Goal: Task Accomplishment & Management: Use online tool/utility

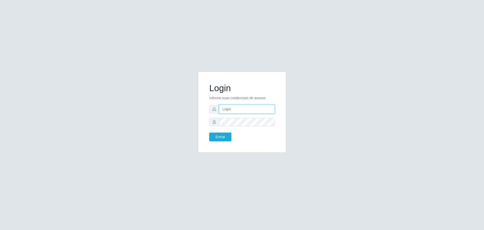
type input "[EMAIL_ADDRESS][DOMAIN_NAME]"
click at [209, 132] on button "Entrar" at bounding box center [220, 136] width 22 height 9
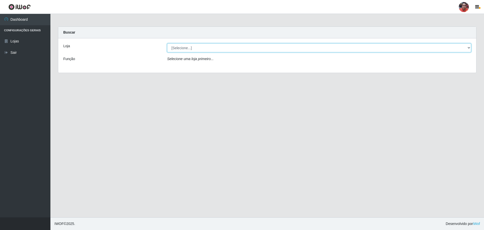
click at [188, 45] on select "[Selecione...] Mar Vermelho - Loja 05" at bounding box center [319, 47] width 304 height 9
select select "252"
click at [167, 43] on select "[Selecione...] Mar Vermelho - Loja 05" at bounding box center [319, 47] width 304 height 9
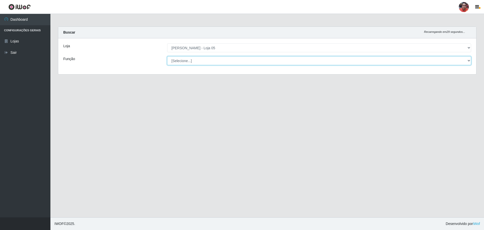
click at [206, 60] on select "[Selecione...] ASG ASG + ASG ++ Auxiliar de Depósito Auxiliar de Depósito + Aux…" at bounding box center [319, 60] width 304 height 9
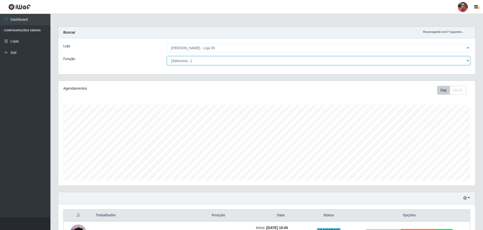
scroll to position [105, 417]
click at [167, 56] on select "[Selecione...] ASG ASG + ASG ++ Auxiliar de Depósito Auxiliar de Depósito + Aux…" at bounding box center [318, 60] width 303 height 9
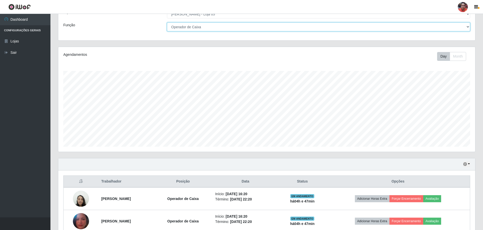
scroll to position [58, 0]
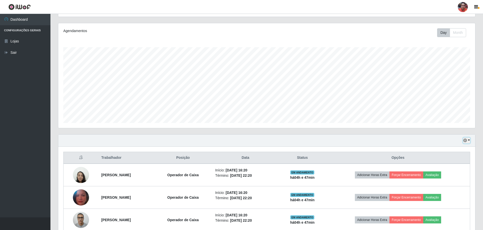
click at [469, 141] on button "button" at bounding box center [466, 141] width 7 height 6
click at [456, 171] on button "3 dias" at bounding box center [450, 170] width 40 height 11
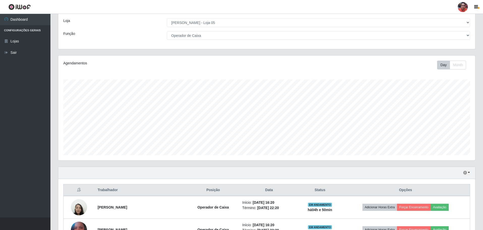
scroll to position [0, 0]
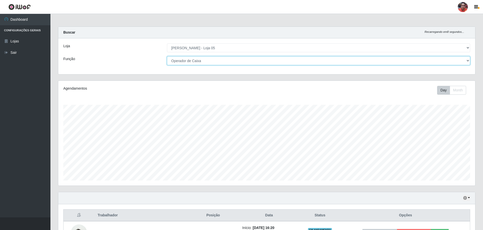
click at [214, 61] on select "[Selecione...] ASG ASG + ASG ++ Auxiliar de Depósito Auxiliar de Depósito + Aux…" at bounding box center [318, 60] width 303 height 9
click at [167, 56] on select "[Selecione...] ASG ASG + ASG ++ Auxiliar de Depósito Auxiliar de Depósito + Aux…" at bounding box center [318, 60] width 303 height 9
click at [212, 59] on select "[Selecione...] ASG ASG + ASG ++ Auxiliar de Depósito Auxiliar de Depósito + Aux…" at bounding box center [318, 60] width 303 height 9
click at [167, 56] on select "[Selecione...] ASG ASG + ASG ++ Auxiliar de Depósito Auxiliar de Depósito + Aux…" at bounding box center [318, 60] width 303 height 9
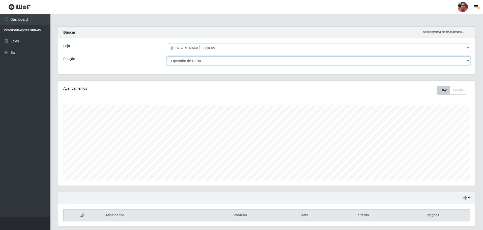
click at [216, 59] on select "[Selecione...] ASG ASG + ASG ++ Auxiliar de Depósito Auxiliar de Depósito + Aux…" at bounding box center [318, 60] width 303 height 9
select select "22"
click at [167, 56] on select "[Selecione...] ASG ASG + ASG ++ Auxiliar de Depósito Auxiliar de Depósito + Aux…" at bounding box center [318, 60] width 303 height 9
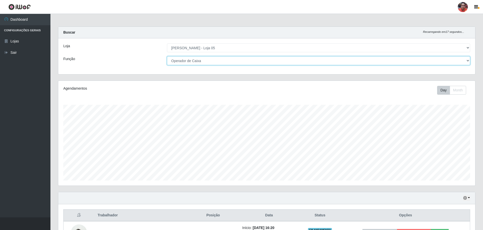
click at [212, 62] on select "[Selecione...] ASG ASG + ASG ++ Auxiliar de Depósito Auxiliar de Depósito + Aux…" at bounding box center [318, 60] width 303 height 9
click at [167, 56] on select "[Selecione...] ASG ASG + ASG ++ Auxiliar de Depósito Auxiliar de Depósito + Aux…" at bounding box center [318, 60] width 303 height 9
